Goal: Find specific page/section: Find specific page/section

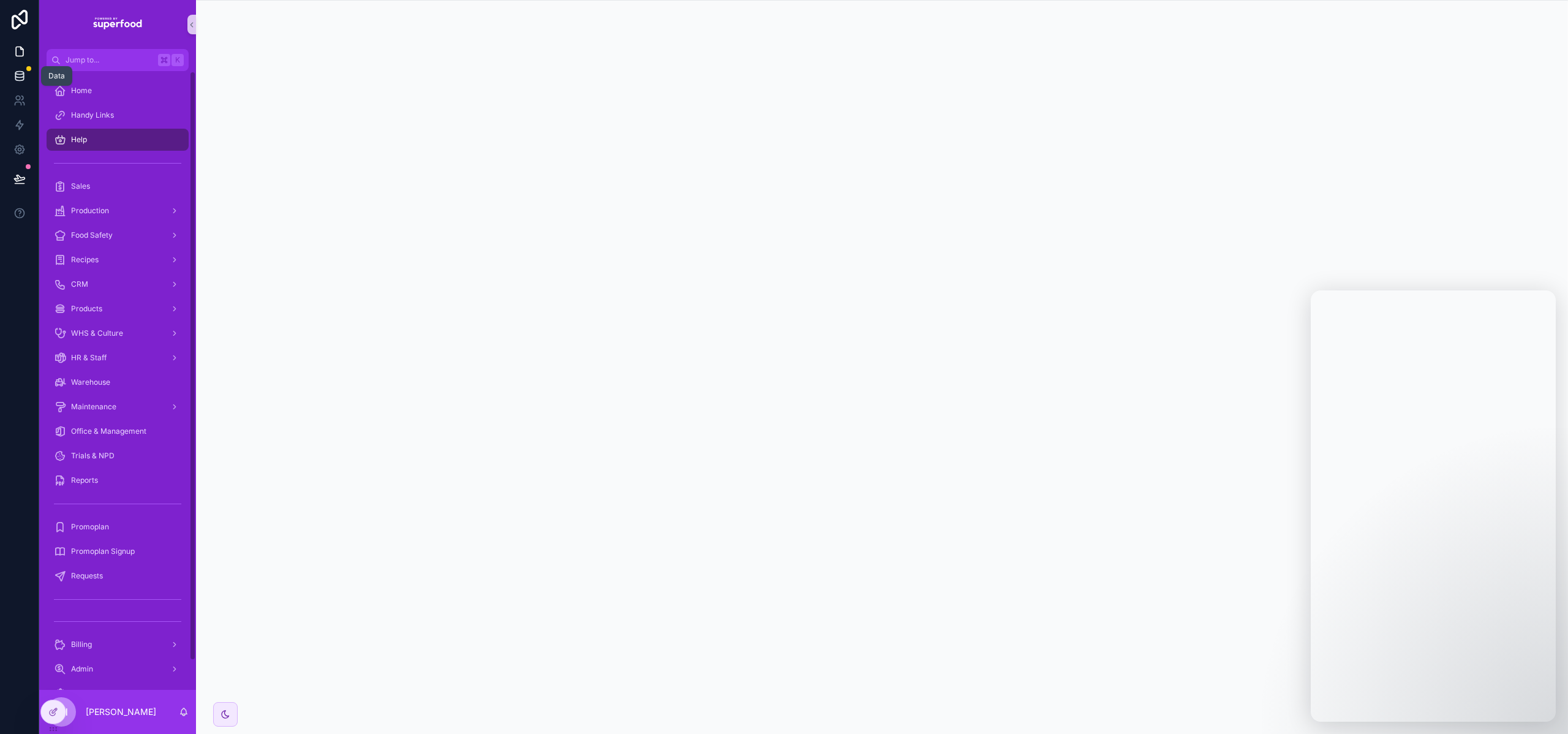
click at [17, 72] on icon at bounding box center [20, 76] width 12 height 12
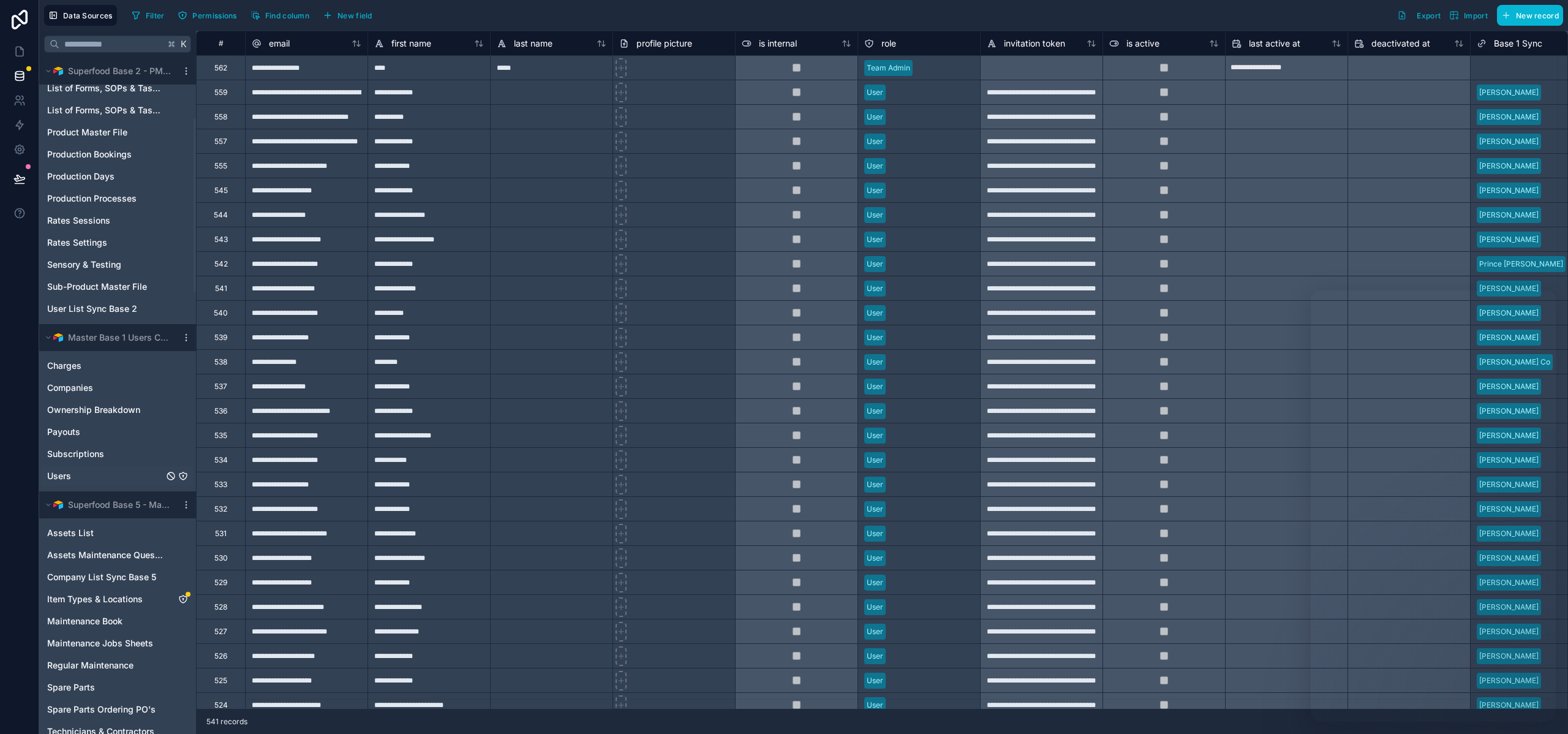
scroll to position [268, 0]
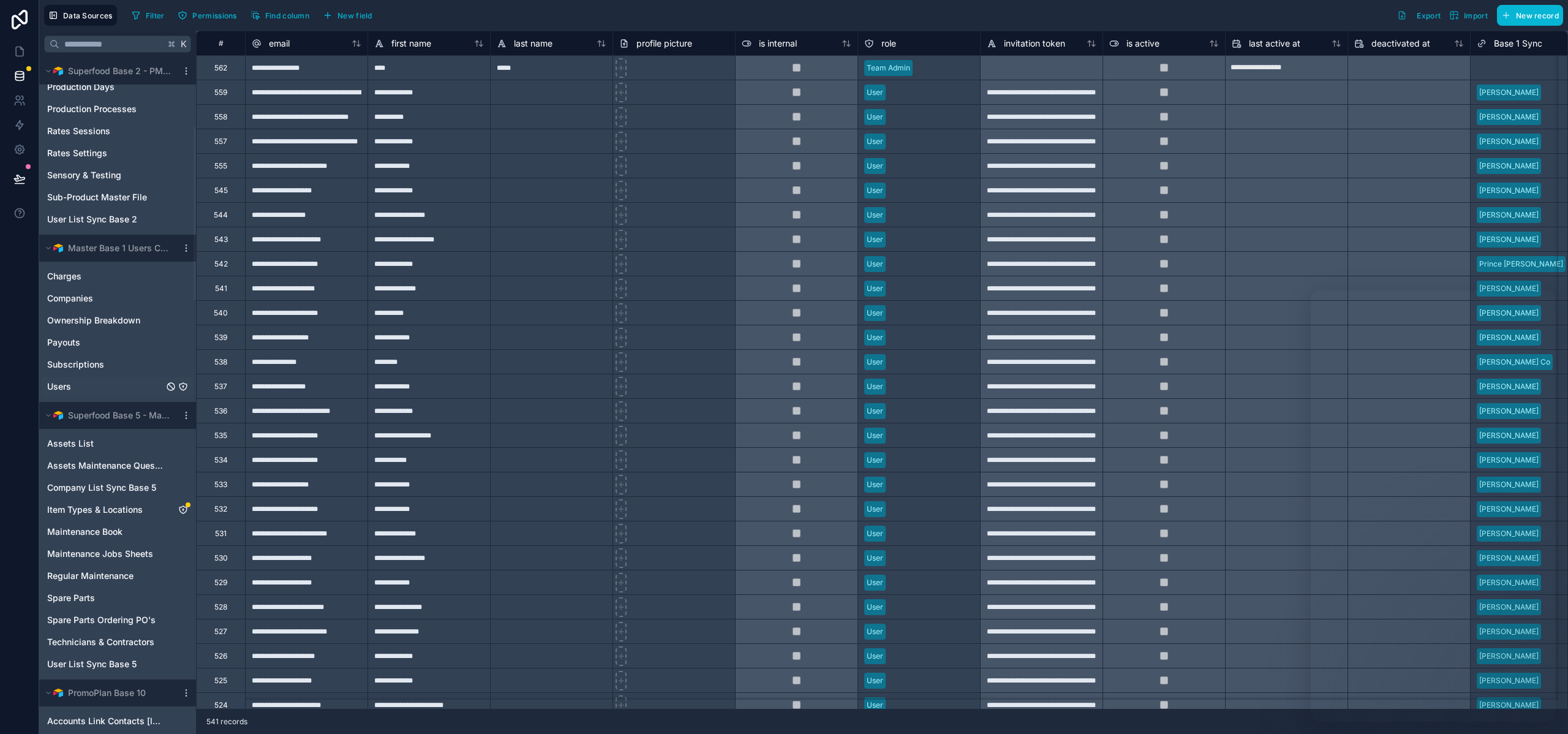
click at [90, 383] on link "Users" at bounding box center [105, 387] width 117 height 12
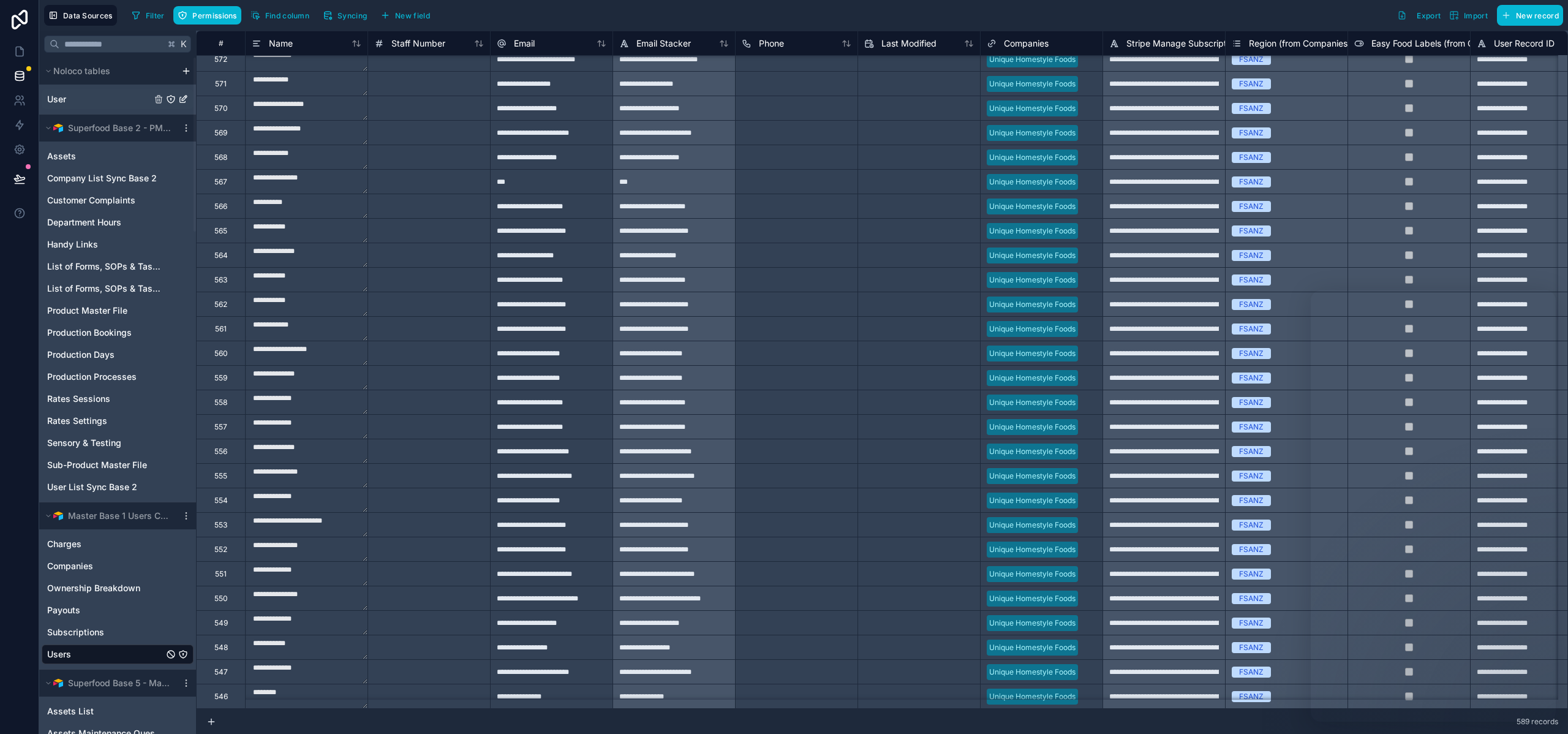
click at [82, 99] on link "User" at bounding box center [99, 99] width 104 height 12
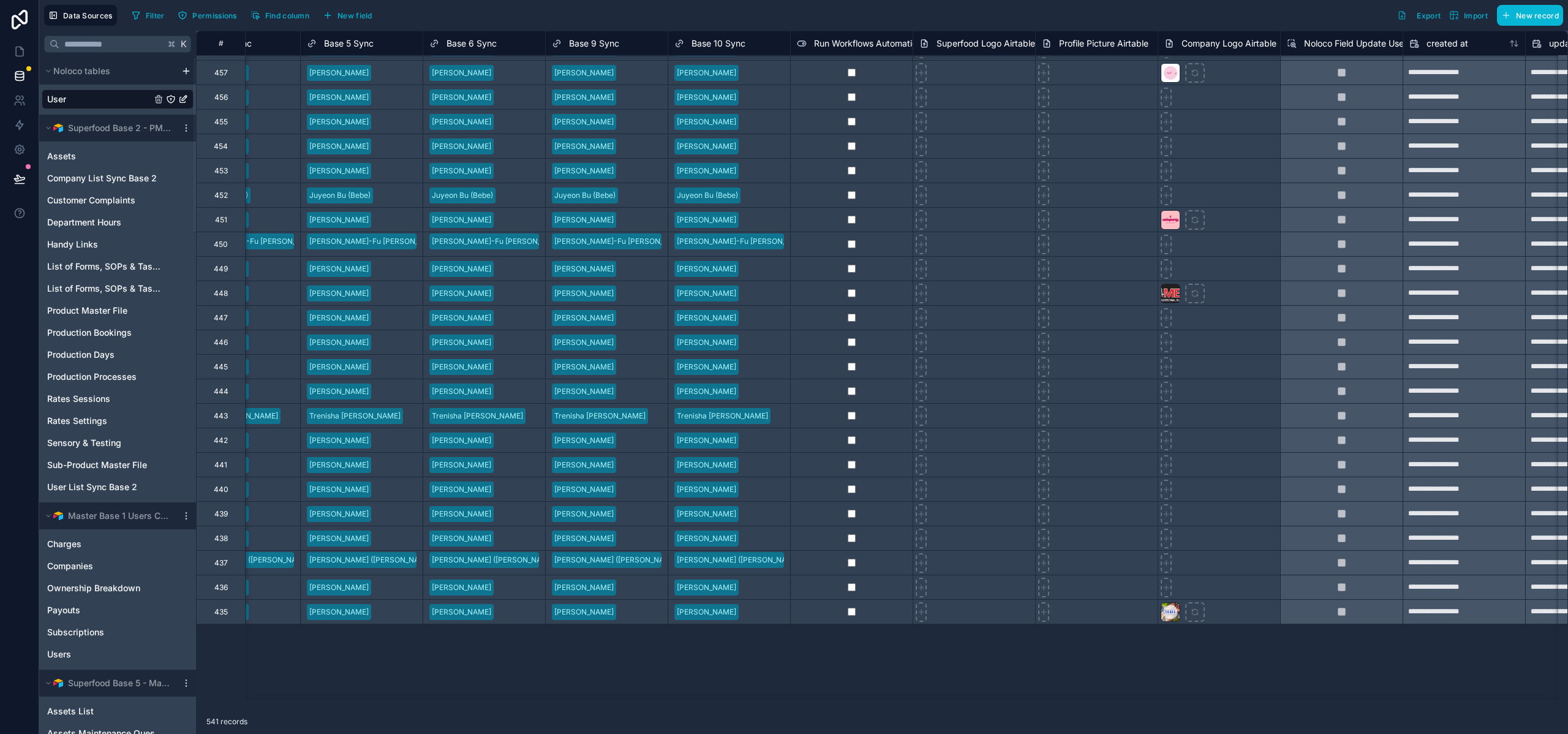
scroll to position [1697, 2272]
